Goal: Book appointment/travel/reservation

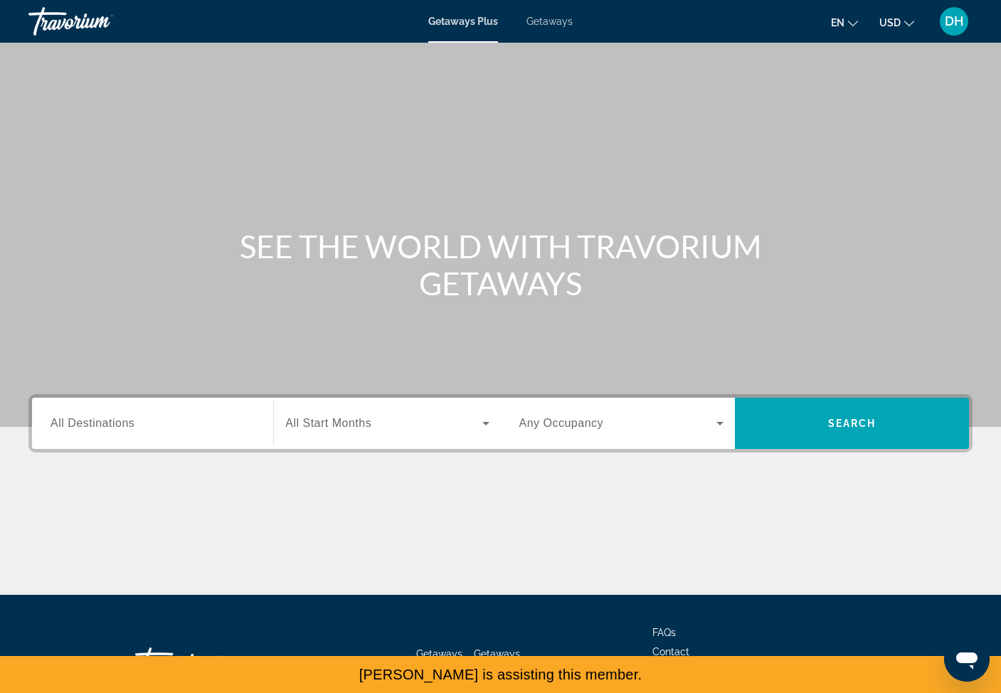
click at [117, 417] on span "All Destinations" at bounding box center [93, 423] width 84 height 12
click at [117, 416] on input "Destination All Destinations" at bounding box center [153, 423] width 204 height 17
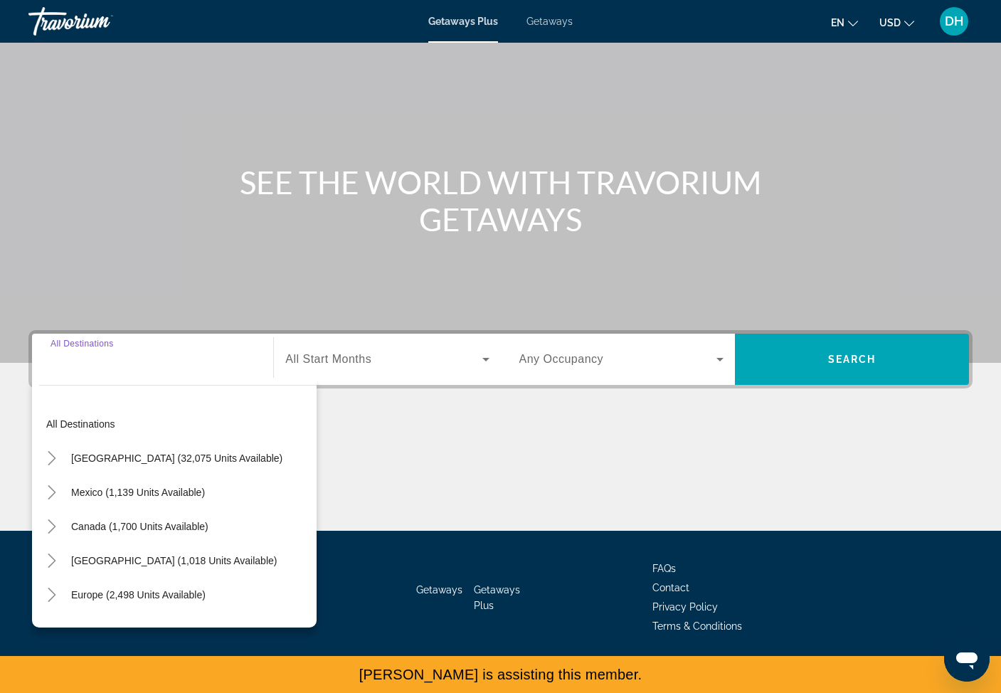
scroll to position [76, 0]
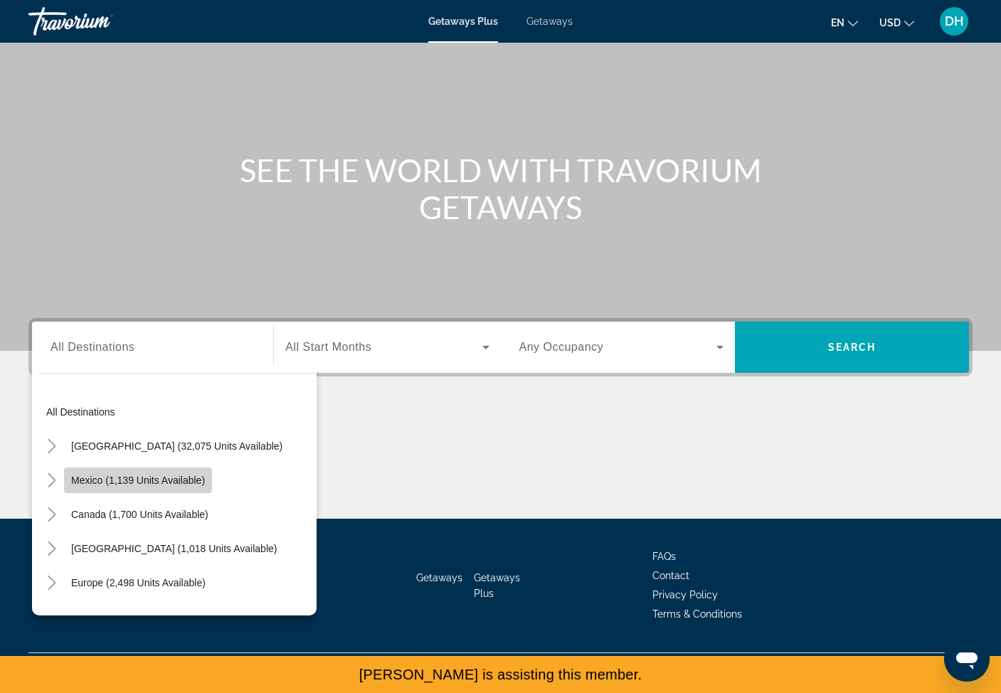
click at [114, 472] on span "Search widget" at bounding box center [138, 480] width 148 height 34
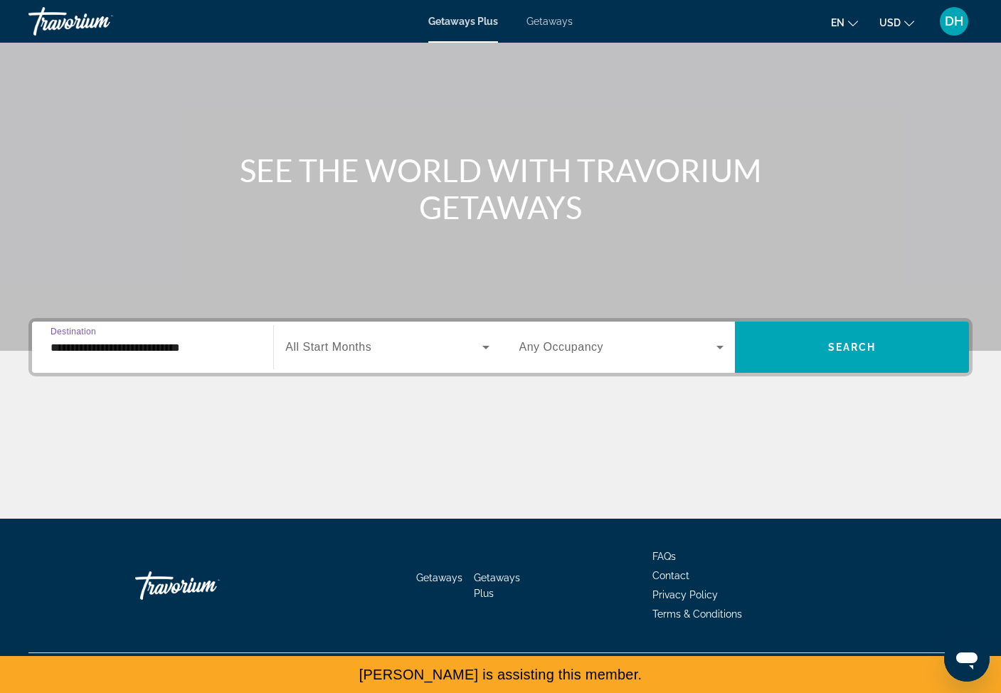
click at [445, 446] on div "Main content" at bounding box center [500, 465] width 944 height 107
click at [210, 345] on input "**********" at bounding box center [153, 347] width 204 height 17
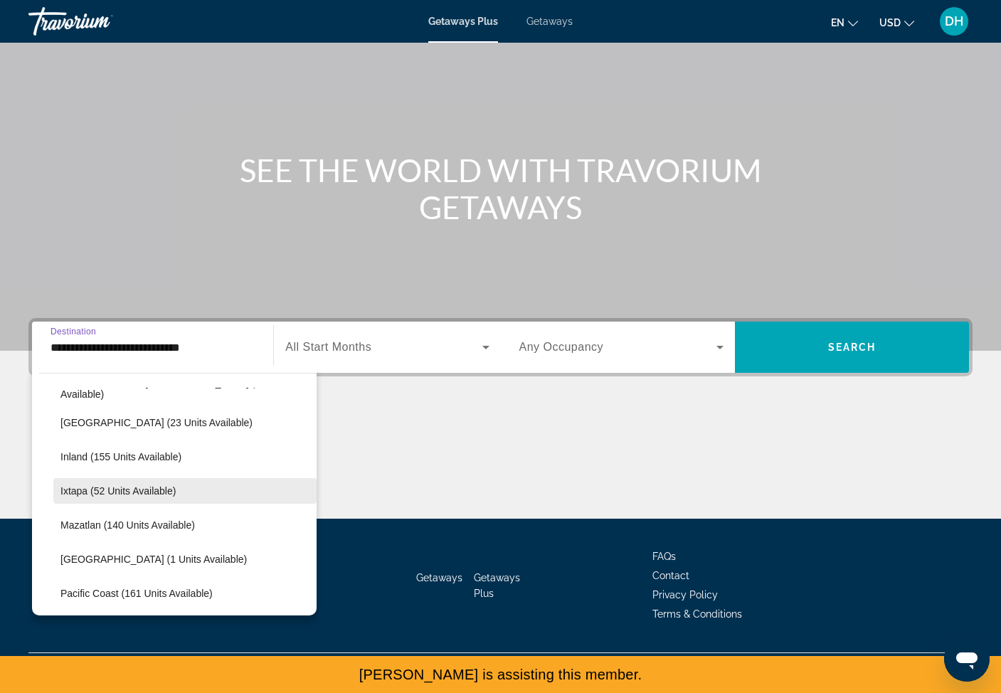
scroll to position [289, 0]
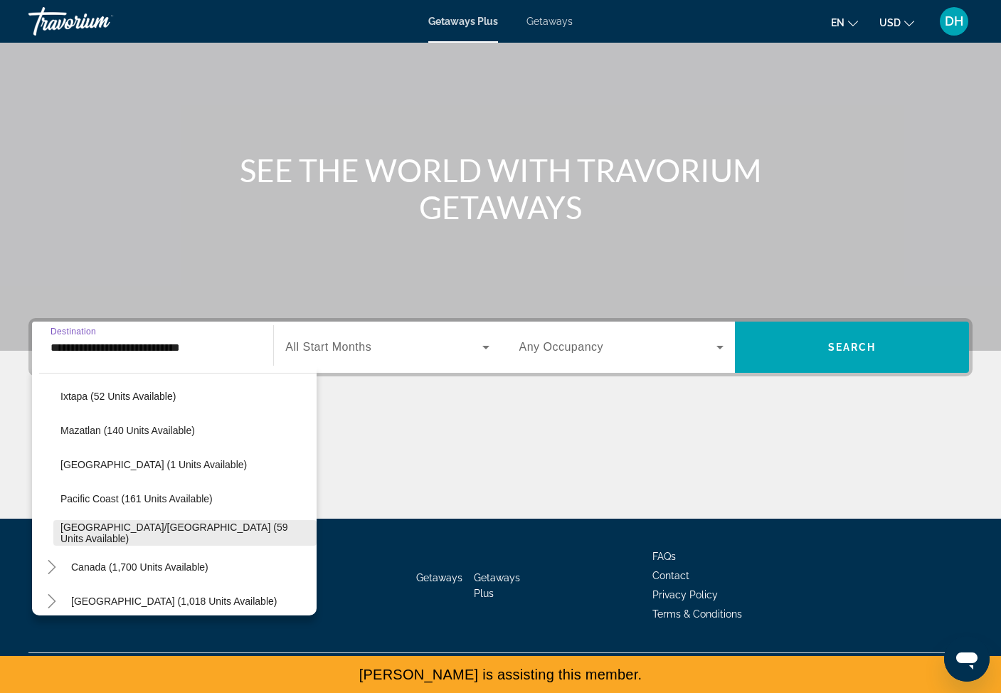
click at [151, 530] on span "[GEOGRAPHIC_DATA]/[GEOGRAPHIC_DATA] (59 units available)" at bounding box center [184, 532] width 249 height 23
type input "**********"
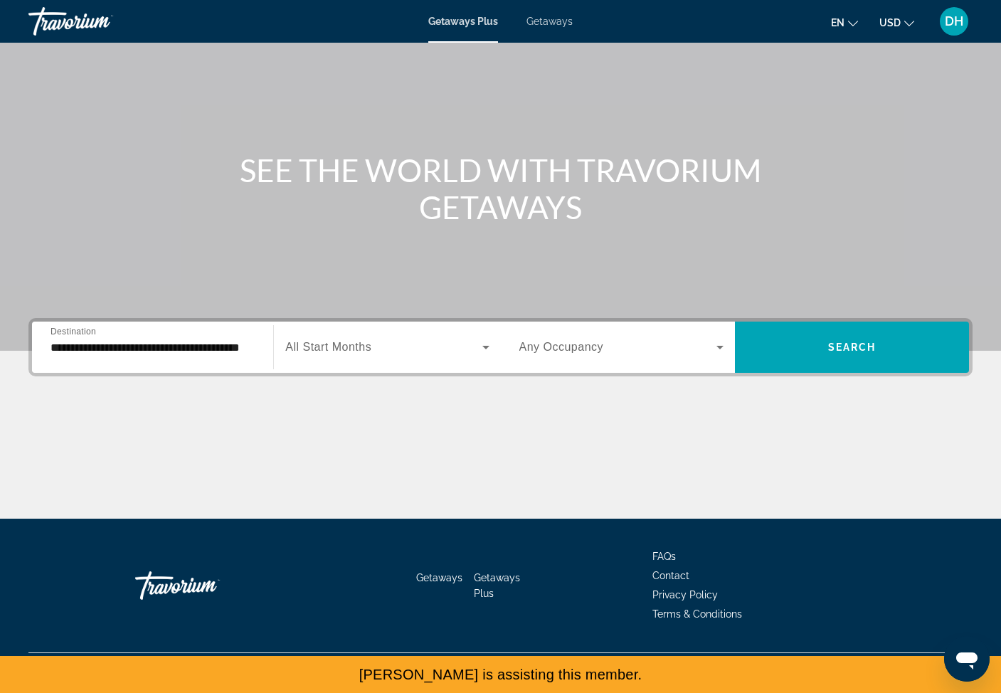
click at [583, 487] on div "Main content" at bounding box center [500, 465] width 944 height 107
click at [409, 360] on div "Search widget" at bounding box center [386, 347] width 203 height 40
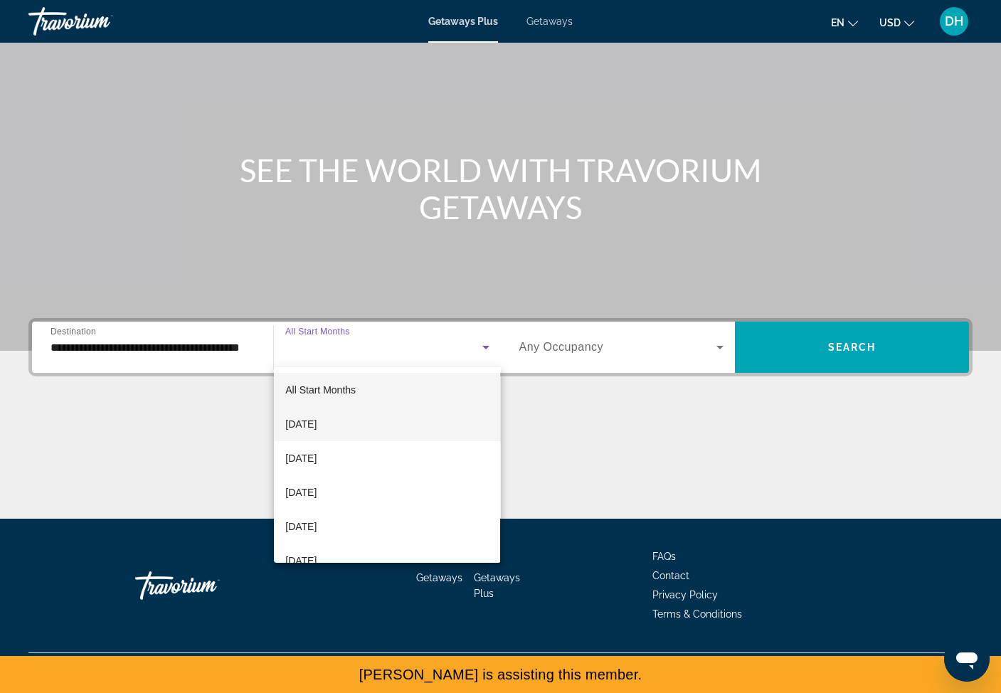
click at [317, 428] on span "[DATE]" at bounding box center [300, 423] width 31 height 17
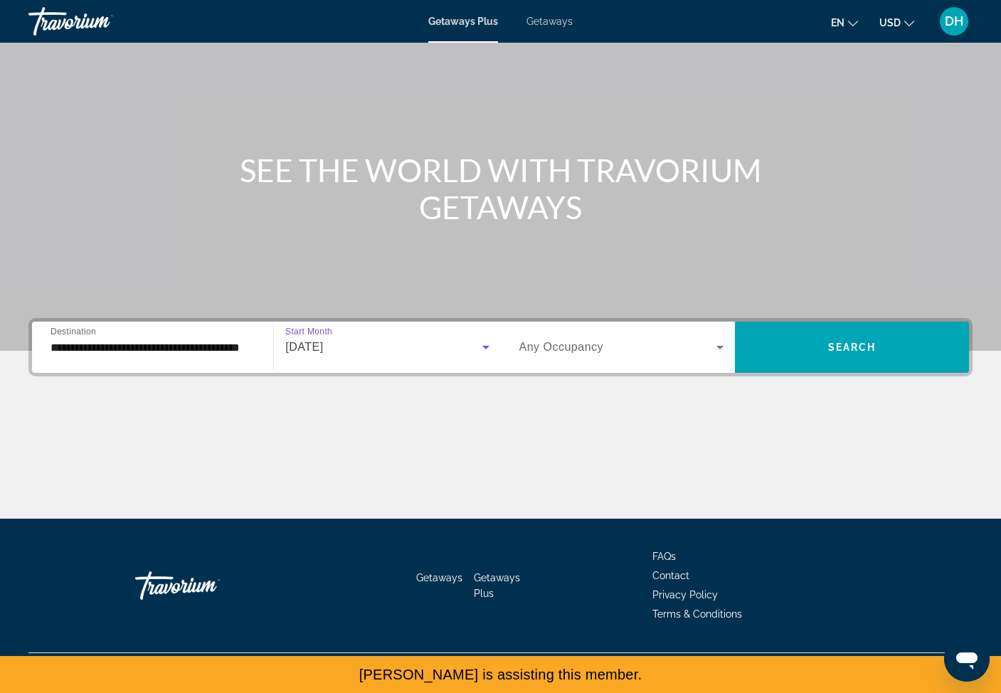
click at [829, 519] on div "Getaways Getaways Plus FAQs Contact Privacy Policy Terms & Conditions" at bounding box center [500, 586] width 944 height 134
click at [823, 355] on span "Search widget" at bounding box center [852, 347] width 234 height 34
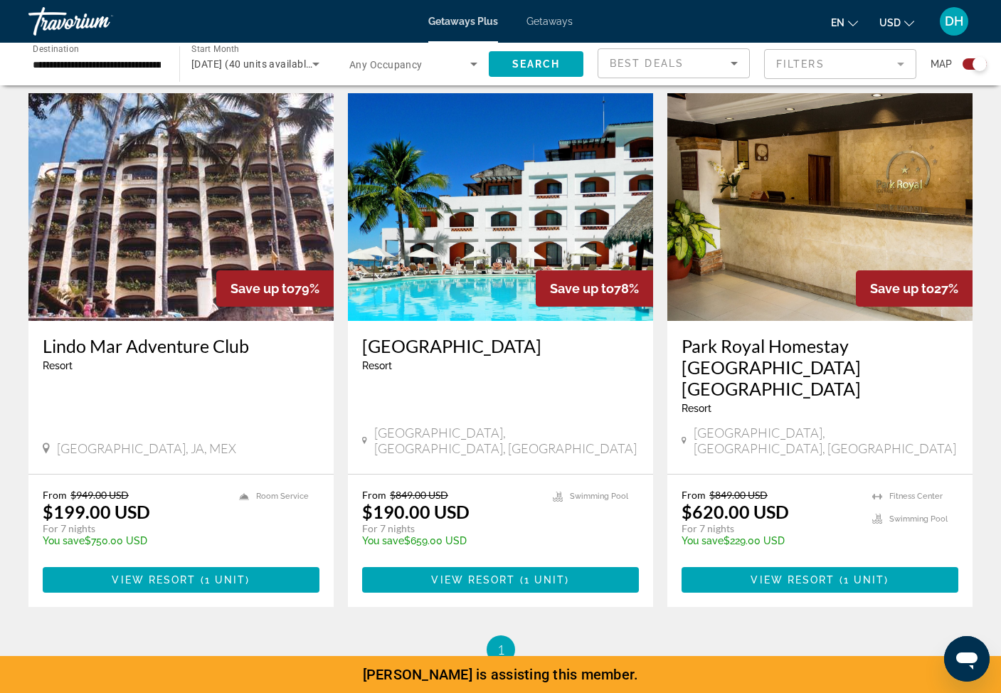
scroll to position [834, 0]
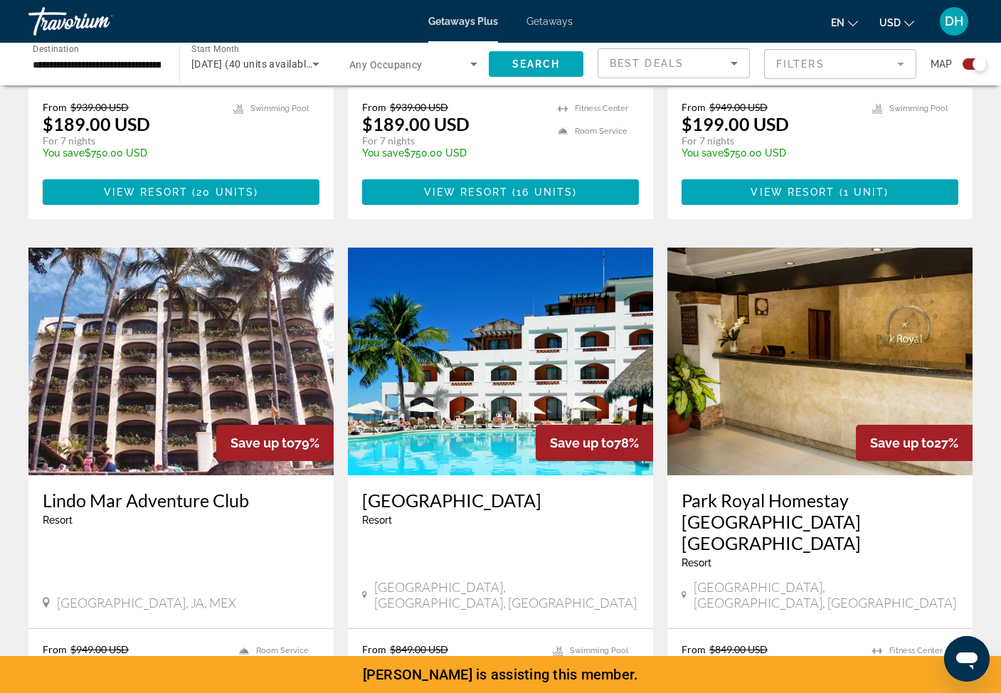
click at [802, 344] on img "Main content" at bounding box center [819, 362] width 305 height 228
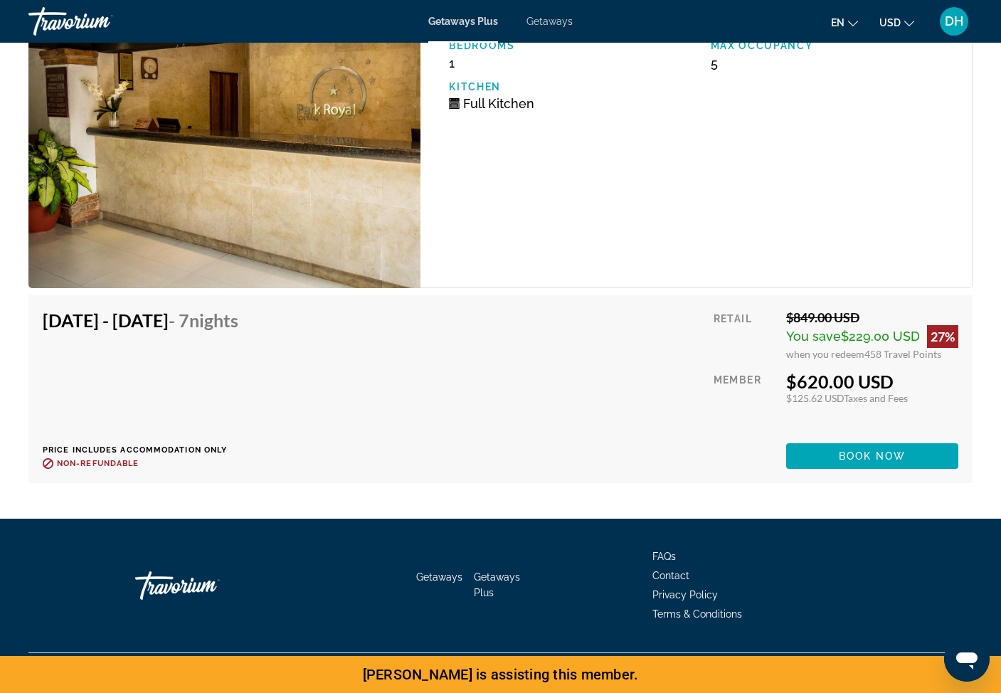
scroll to position [2403, 0]
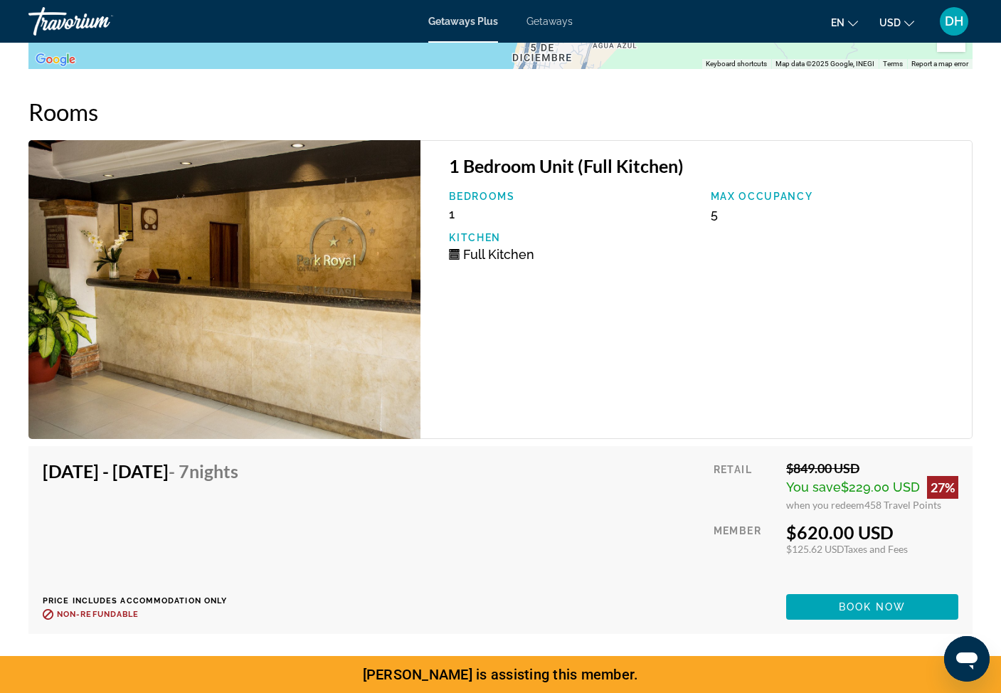
click at [950, 16] on span "DH" at bounding box center [954, 21] width 18 height 14
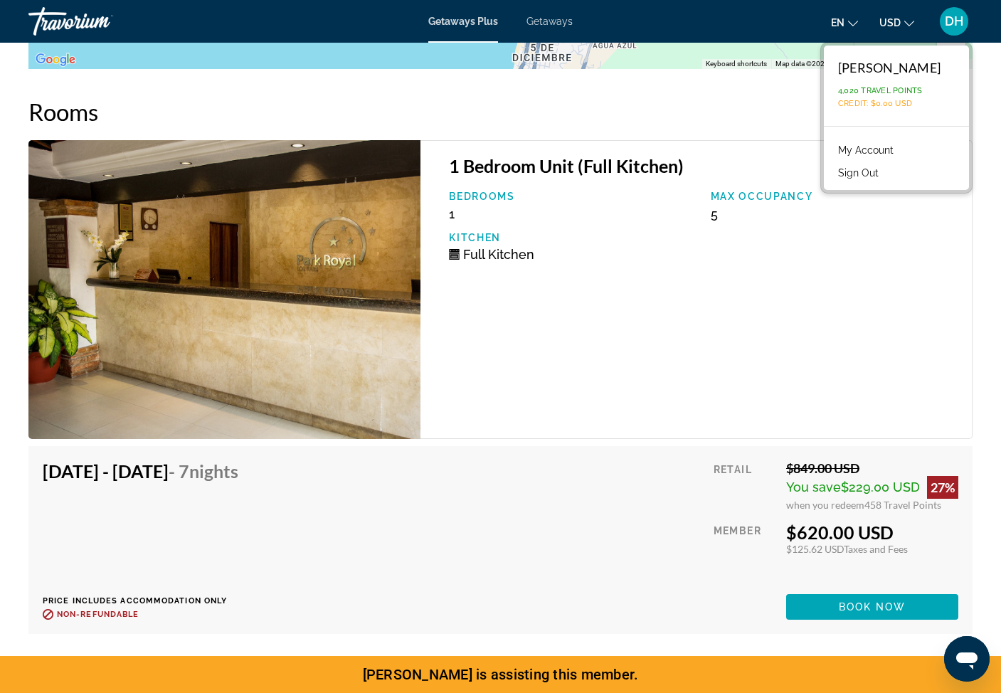
click at [954, 19] on span "DH" at bounding box center [954, 21] width 18 height 14
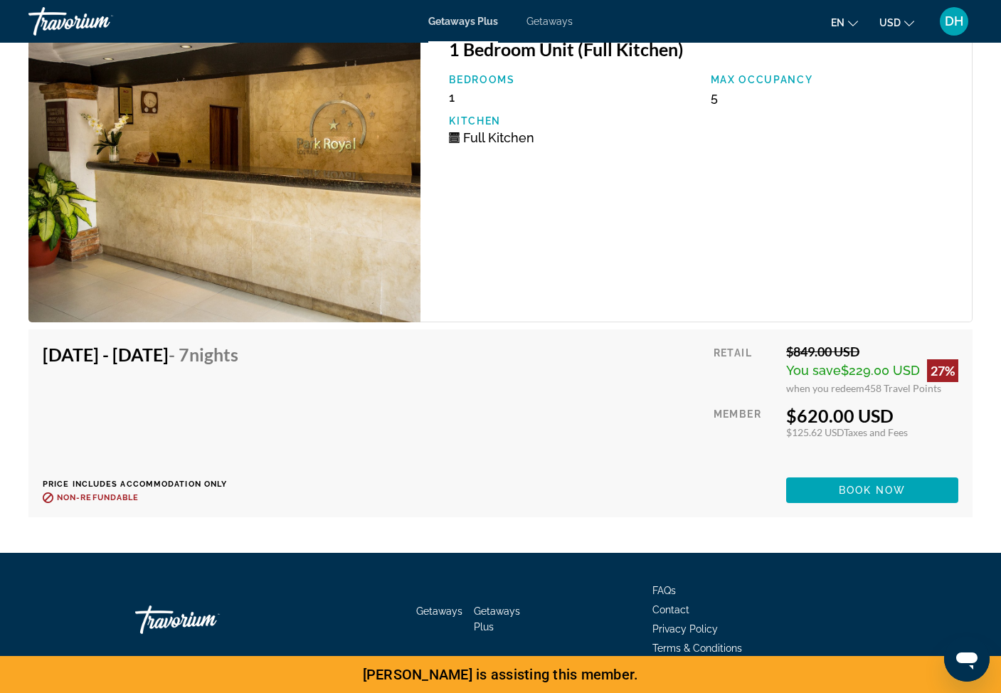
scroll to position [2521, 0]
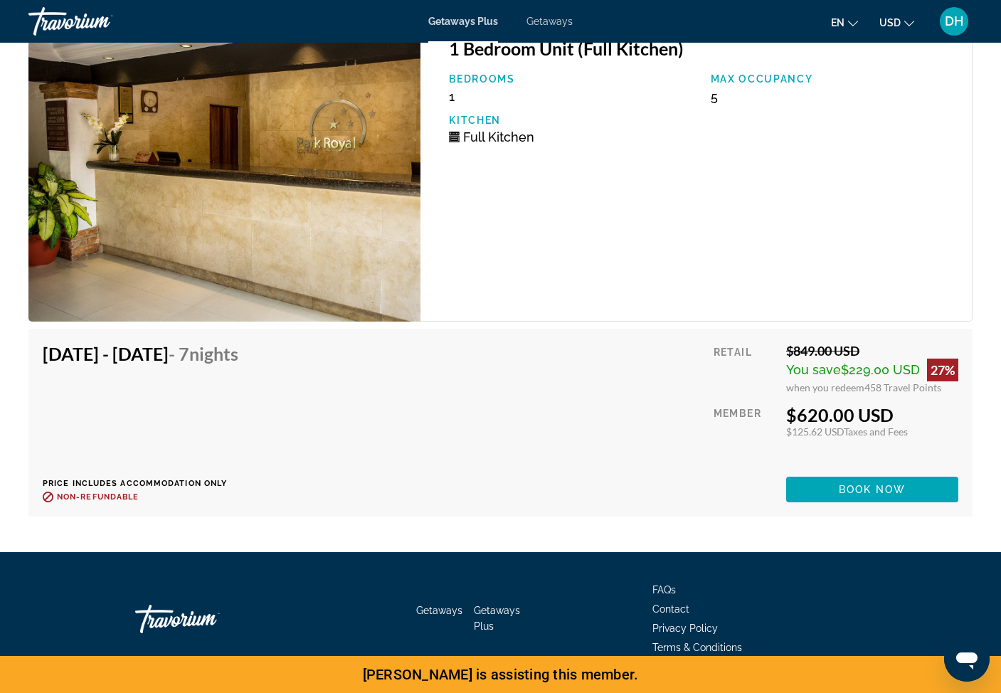
drag, startPoint x: 263, startPoint y: 240, endPoint x: 408, endPoint y: 4, distance: 276.8
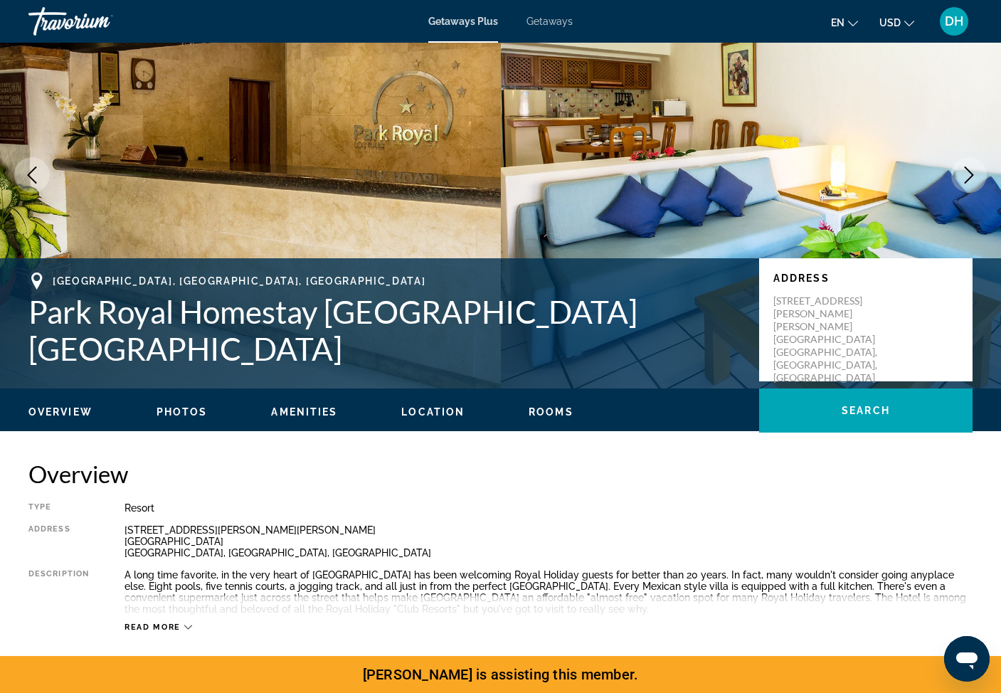
scroll to position [0, 0]
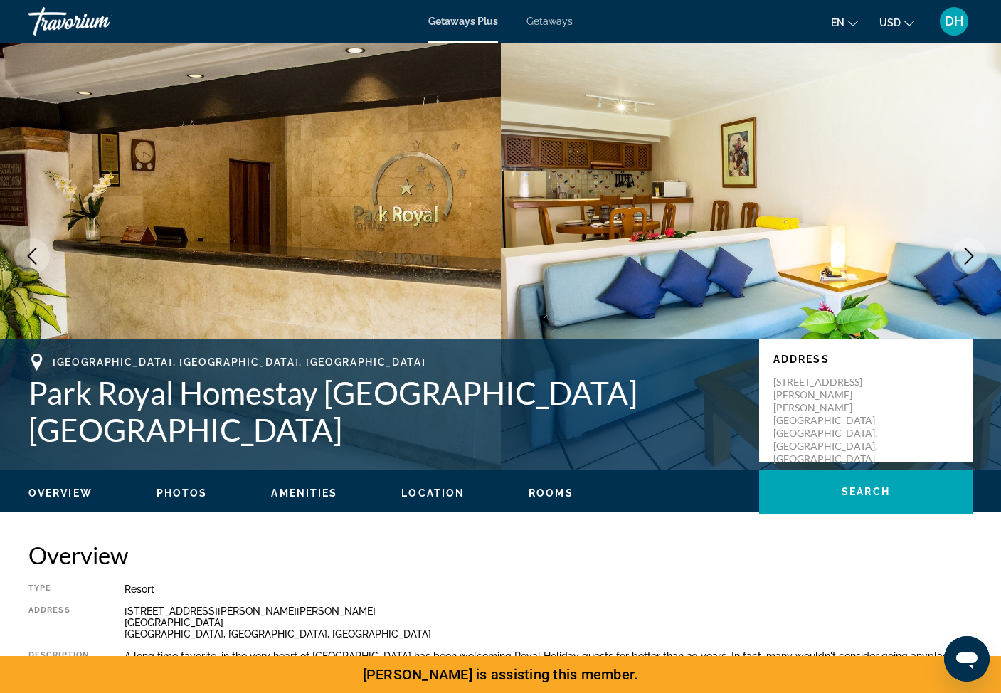
drag, startPoint x: 31, startPoint y: 413, endPoint x: 771, endPoint y: 425, distance: 740.6
click at [771, 425] on div "[GEOGRAPHIC_DATA], [GEOGRAPHIC_DATA], [GEOGRAPHIC_DATA] [GEOGRAPHIC_DATA] [GEOG…" at bounding box center [500, 401] width 1001 height 95
copy div "Park Royal Homestay [GEOGRAPHIC_DATA] [GEOGRAPHIC_DATA] Address [STREET_ADDRESS…"
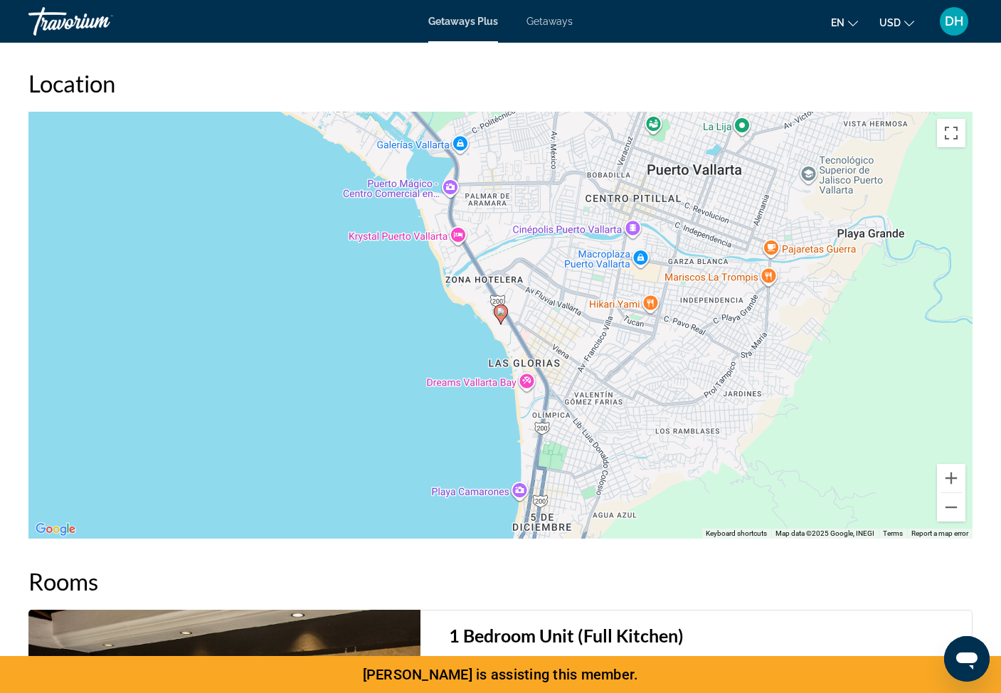
scroll to position [2554, 0]
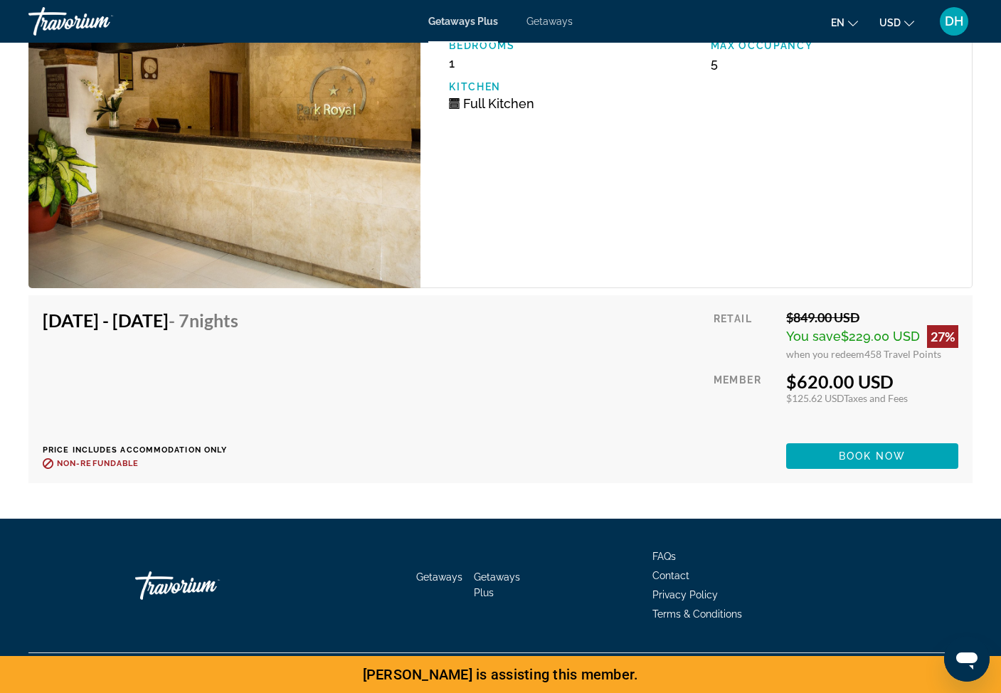
click at [422, 464] on div "[DATE] - [DATE] - 7 Nights Price includes accommodation only Refundable until :…" at bounding box center [500, 388] width 915 height 159
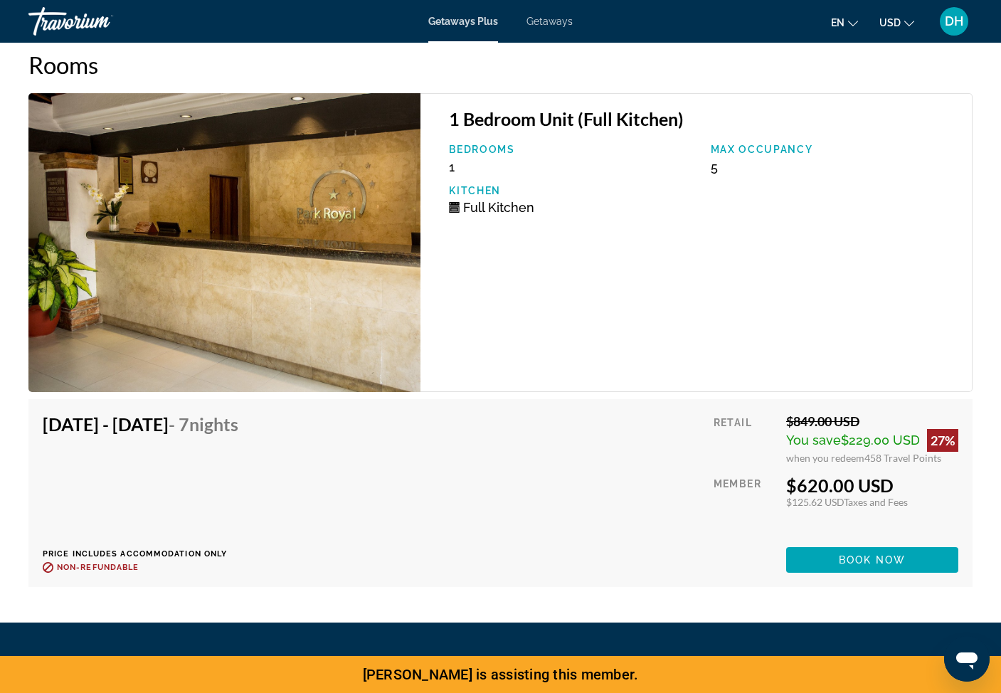
scroll to position [2449, 0]
